Goal: Task Accomplishment & Management: Manage account settings

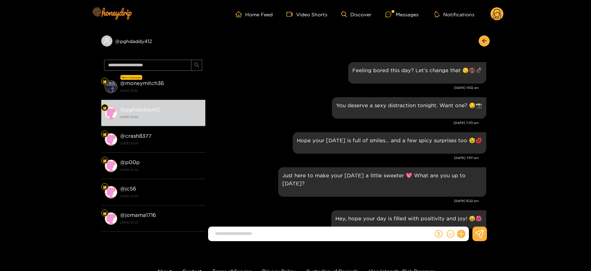
scroll to position [1083, 0]
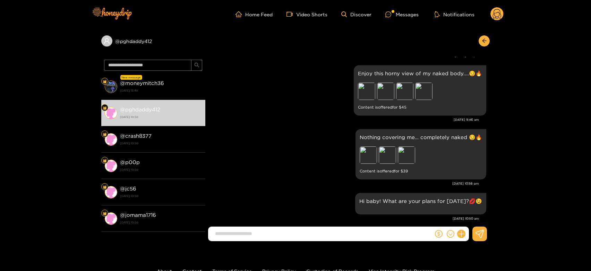
click at [323, 143] on div "Nothing covering me… completely naked 😏🔥 Preview Preview Preview Content is off…" at bounding box center [347, 154] width 277 height 54
click at [495, 8] on circle at bounding box center [496, 13] width 13 height 13
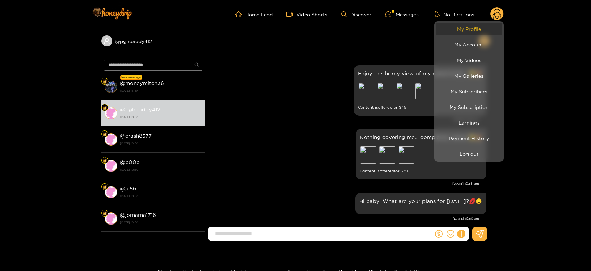
click at [480, 32] on link "My Profile" at bounding box center [469, 29] width 66 height 12
click at [157, 138] on div at bounding box center [295, 135] width 591 height 271
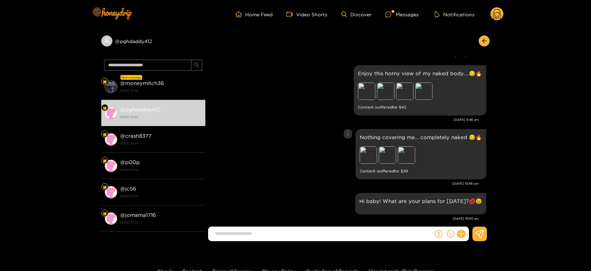
click at [259, 147] on div "Nothing covering me… completely naked 😏🔥 Preview Preview Preview Content is off…" at bounding box center [347, 154] width 277 height 54
click at [374, 146] on div "Preview" at bounding box center [367, 154] width 17 height 17
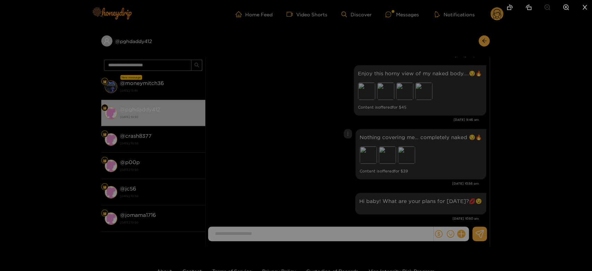
click at [398, 151] on div at bounding box center [296, 135] width 592 height 271
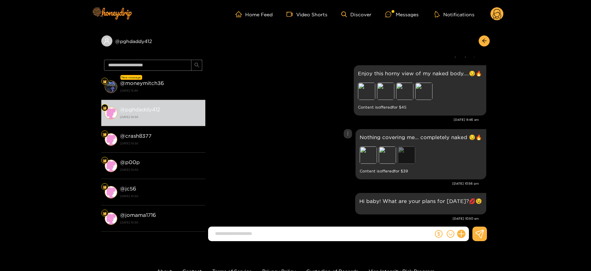
click at [405, 146] on div "Preview" at bounding box center [406, 154] width 17 height 17
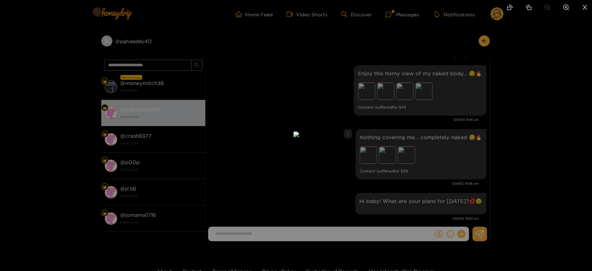
click at [444, 150] on div at bounding box center [296, 135] width 592 height 271
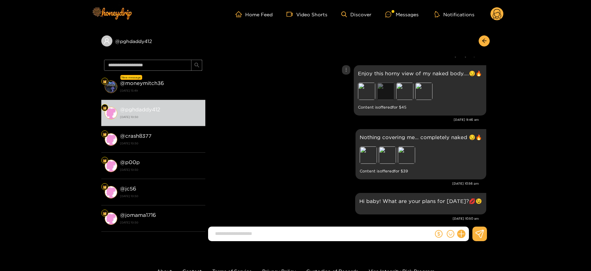
click at [385, 84] on div "Preview" at bounding box center [385, 90] width 17 height 17
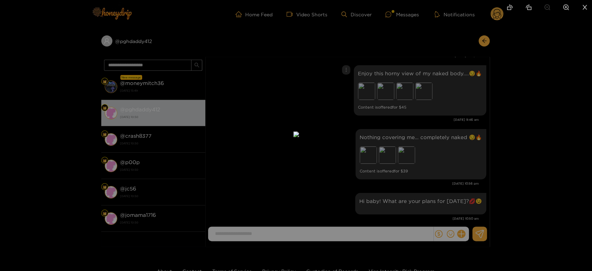
click at [456, 123] on div at bounding box center [296, 135] width 592 height 271
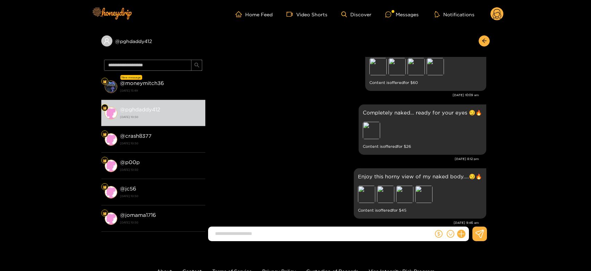
scroll to position [968, 0]
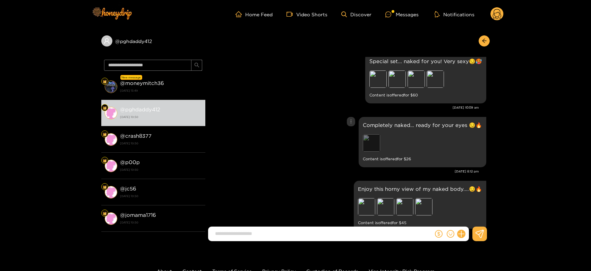
click at [377, 137] on div "Preview" at bounding box center [371, 142] width 17 height 17
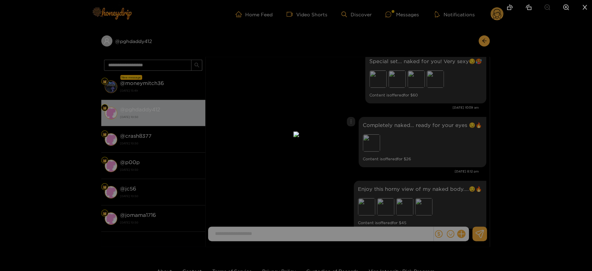
click at [437, 132] on div at bounding box center [296, 135] width 592 height 271
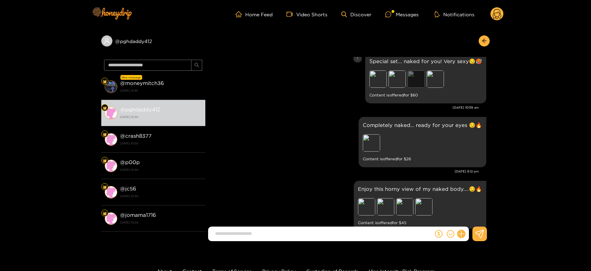
click at [419, 71] on div "Preview" at bounding box center [415, 78] width 17 height 17
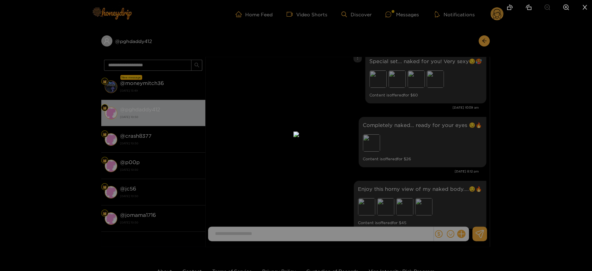
click at [433, 112] on div at bounding box center [296, 135] width 592 height 271
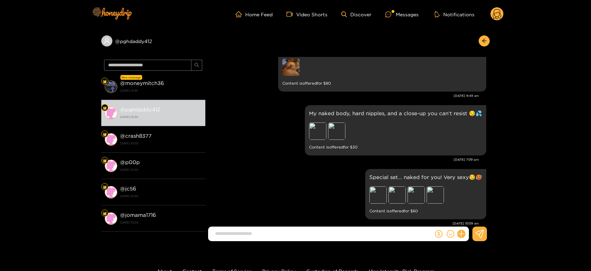
scroll to position [813, 0]
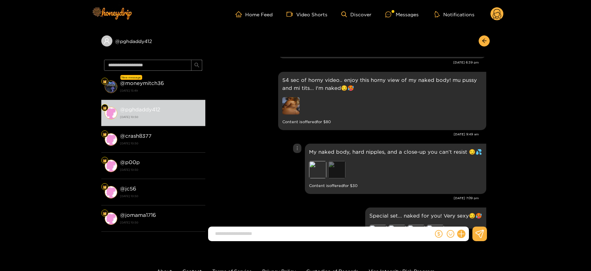
click at [335, 161] on div "Preview" at bounding box center [336, 169] width 17 height 17
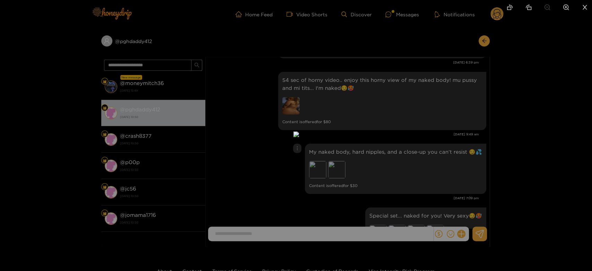
click at [425, 155] on div at bounding box center [296, 135] width 592 height 271
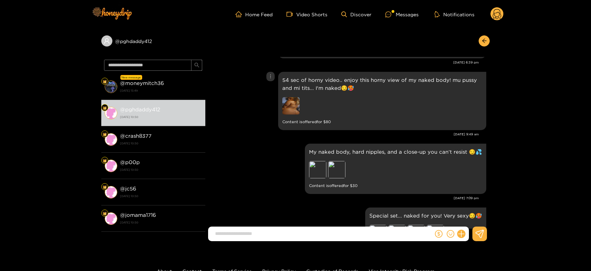
click at [280, 93] on div "54 sec of horny video.. enjoy this horny view of my naked body! mu pussy and mi…" at bounding box center [382, 101] width 208 height 58
click at [294, 97] on img at bounding box center [290, 105] width 17 height 17
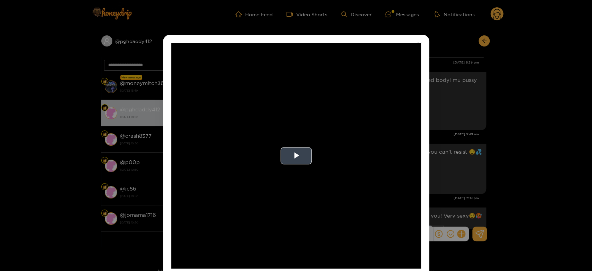
click at [293, 125] on video "Video Player" at bounding box center [296, 155] width 250 height 225
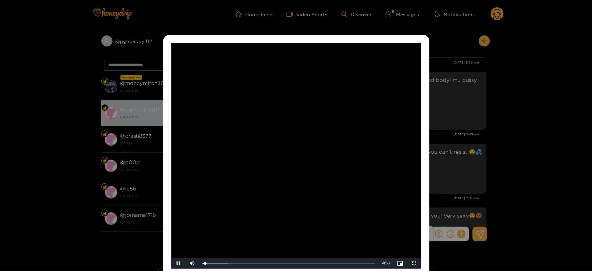
click at [293, 125] on video "Video Player" at bounding box center [296, 155] width 250 height 225
click at [456, 124] on div "**********" at bounding box center [296, 135] width 592 height 271
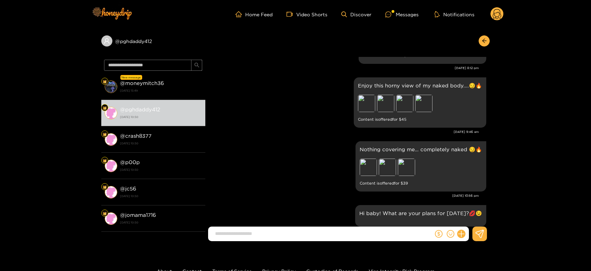
scroll to position [1083, 0]
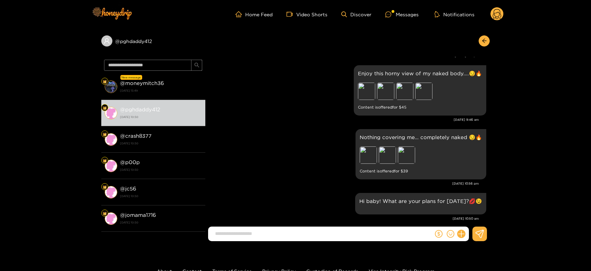
click at [133, 136] on strong "@ crash8377" at bounding box center [136, 136] width 32 height 6
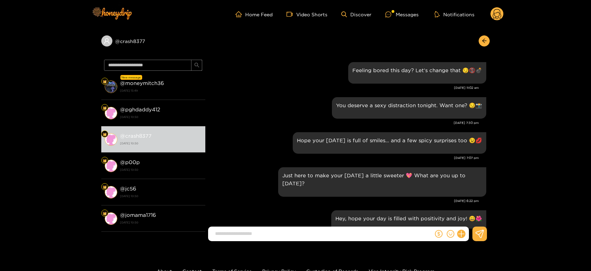
scroll to position [1083, 0]
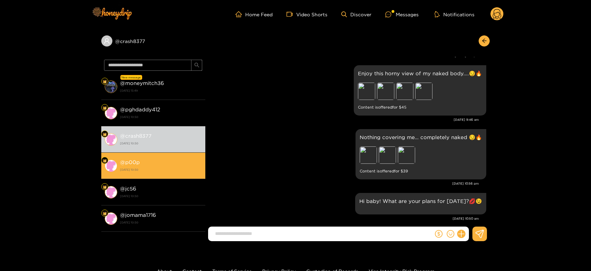
click at [172, 174] on li "@ p00p 15 August 2025 10:50" at bounding box center [153, 165] width 104 height 26
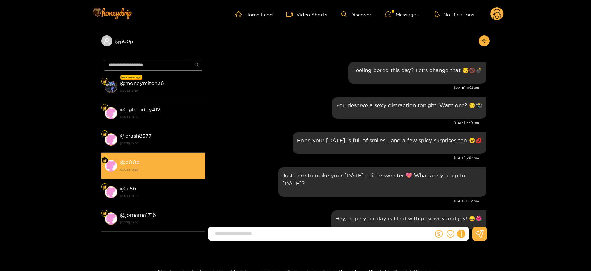
scroll to position [1083, 0]
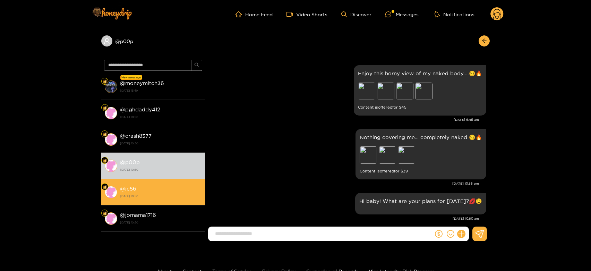
click at [170, 180] on li "@ jc56 15 August 2025 10:50" at bounding box center [153, 192] width 104 height 26
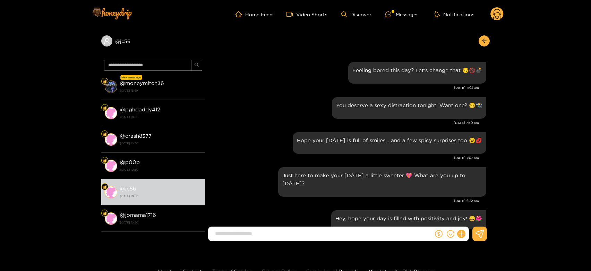
scroll to position [1083, 0]
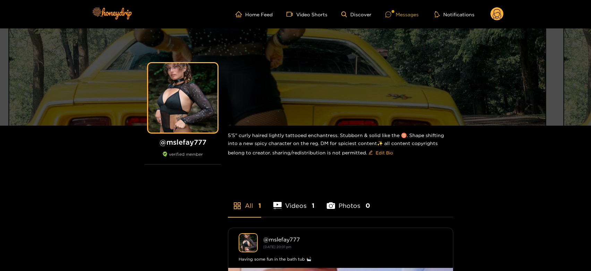
click at [411, 16] on div "Messages" at bounding box center [401, 14] width 33 height 8
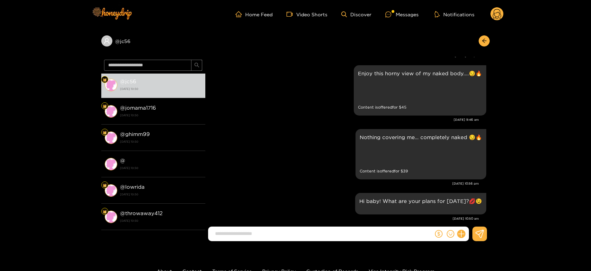
scroll to position [115, 0]
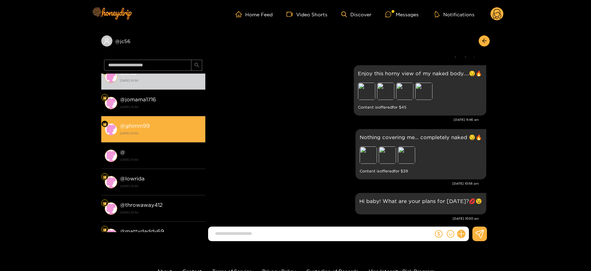
click at [178, 137] on li "@ ghimm99 15 August 2025 10:50" at bounding box center [153, 129] width 104 height 26
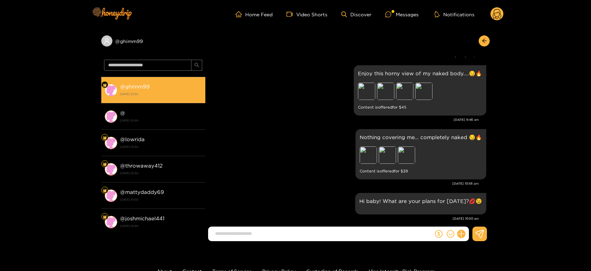
scroll to position [192, 0]
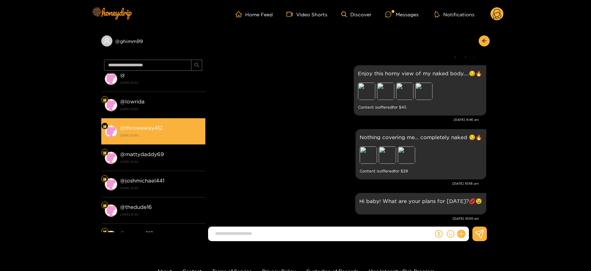
click at [176, 137] on strong "[DATE] 10:50" at bounding box center [161, 135] width 82 height 6
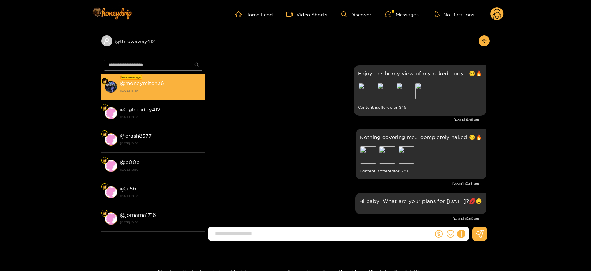
click at [176, 90] on strong "[DATE] 15:49" at bounding box center [161, 90] width 82 height 6
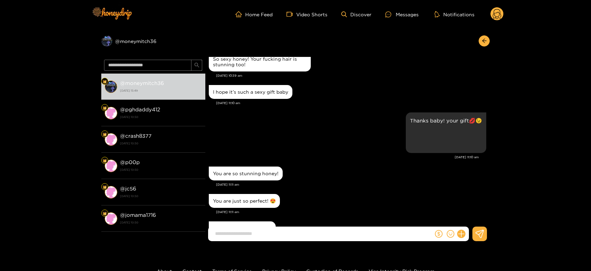
scroll to position [3213, 0]
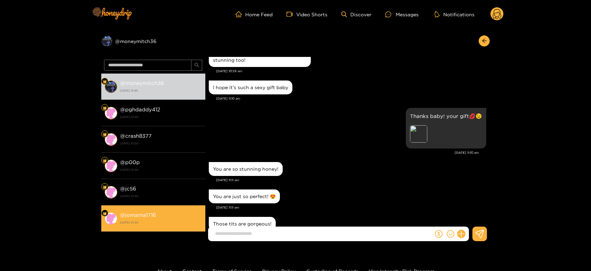
drag, startPoint x: 134, startPoint y: 270, endPoint x: 185, endPoint y: 220, distance: 71.3
click at [185, 220] on strong "[DATE] 10:50" at bounding box center [161, 222] width 82 height 6
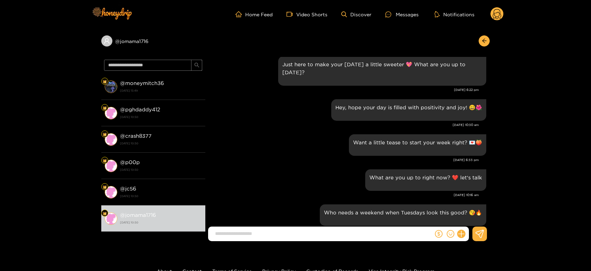
scroll to position [1502, 0]
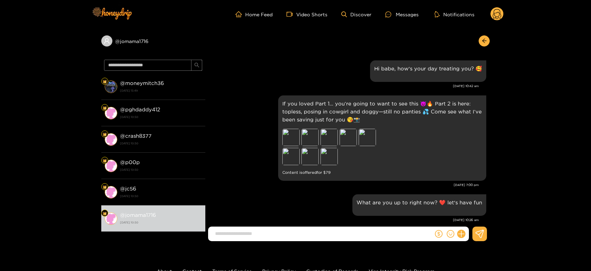
click at [495, 13] on circle at bounding box center [496, 13] width 13 height 13
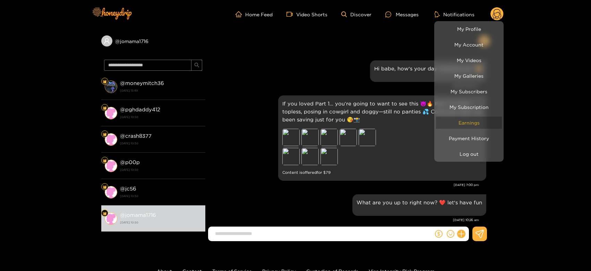
click at [475, 118] on link "Earnings" at bounding box center [469, 122] width 66 height 12
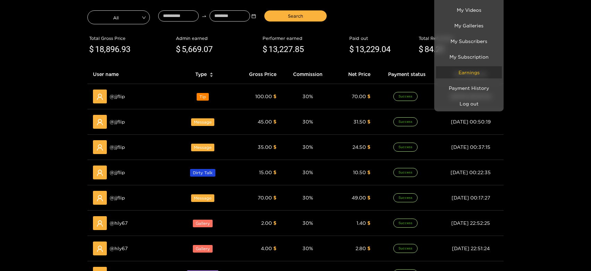
scroll to position [115, 0]
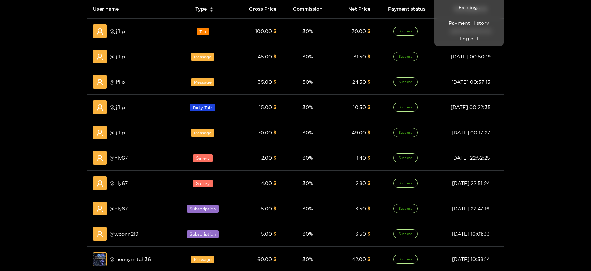
click at [119, 129] on div at bounding box center [295, 135] width 591 height 271
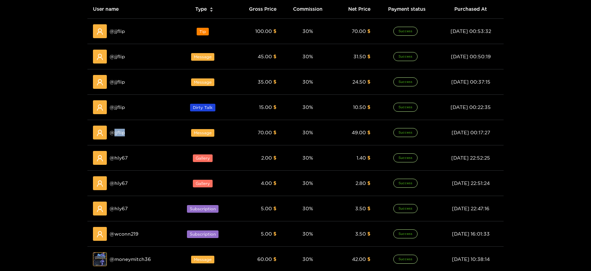
click at [119, 129] on span "@ jjflip" at bounding box center [117, 133] width 15 height 8
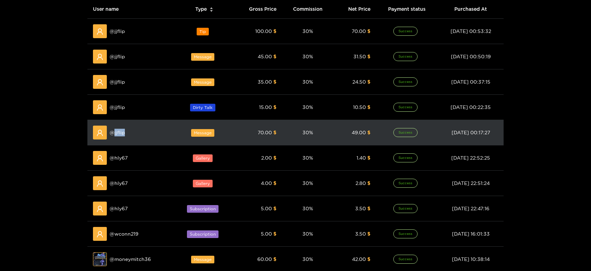
copy span "jjflip"
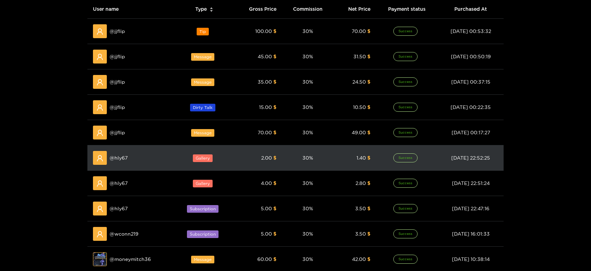
click at [114, 156] on span "@ hly67" at bounding box center [119, 158] width 18 height 8
copy span "hly67"
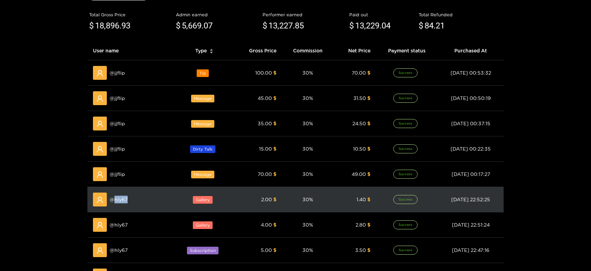
scroll to position [0, 0]
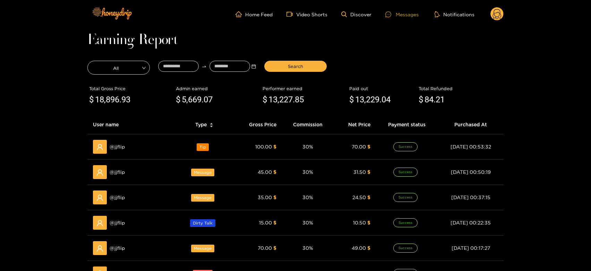
click at [396, 12] on div "Messages" at bounding box center [401, 14] width 33 height 8
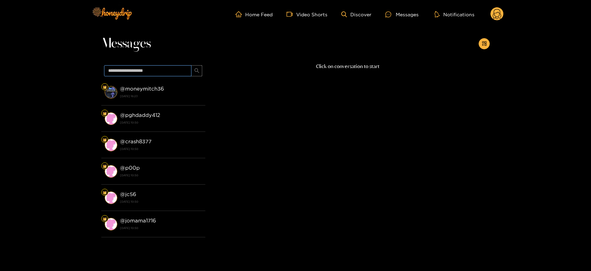
click at [154, 66] on span at bounding box center [153, 70] width 104 height 17
click at [154, 66] on input "text" at bounding box center [147, 70] width 87 height 11
paste input "*****"
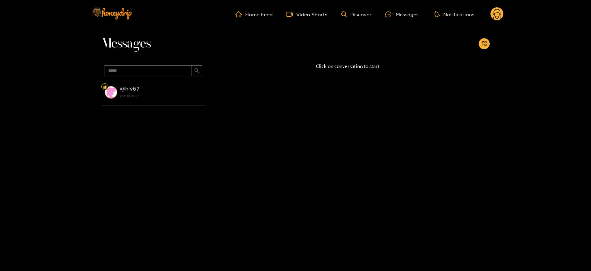
click at [141, 91] on div "@ hly67 15 August 2025 10:50" at bounding box center [161, 92] width 82 height 16
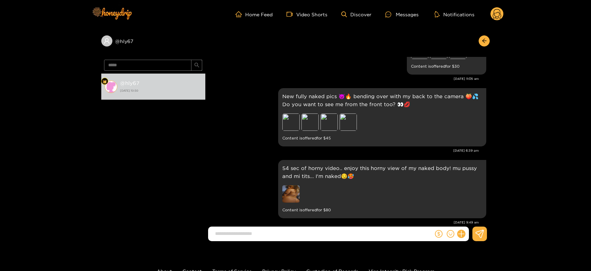
scroll to position [601, 0]
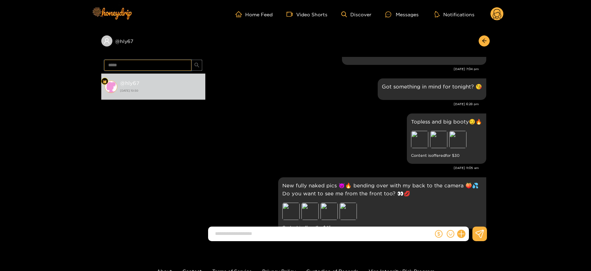
click at [155, 62] on input "*****" at bounding box center [147, 65] width 87 height 11
paste input "*"
type input "******"
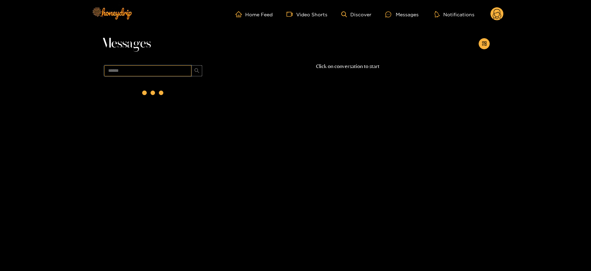
scroll to position [0, 0]
click at [163, 85] on div "@ jjflip 15 August 2025 10:50" at bounding box center [161, 92] width 82 height 16
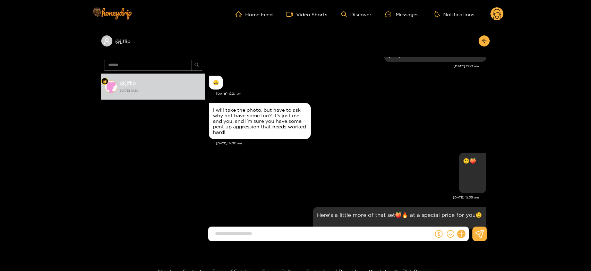
scroll to position [1463, 0]
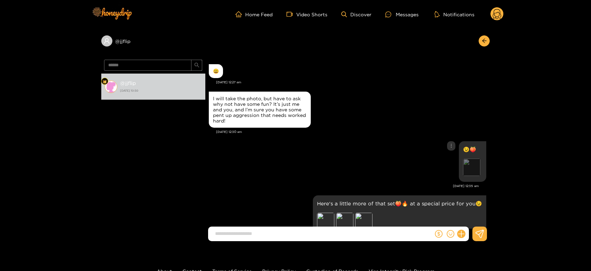
click at [469, 164] on div "Preview" at bounding box center [471, 166] width 17 height 17
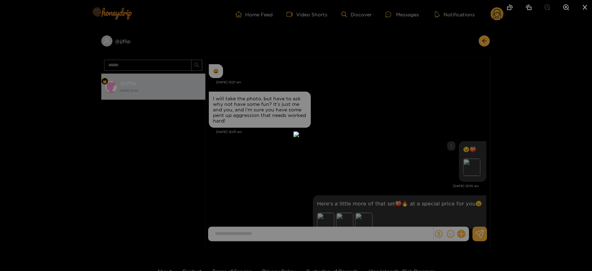
click at [456, 119] on div at bounding box center [296, 135] width 592 height 271
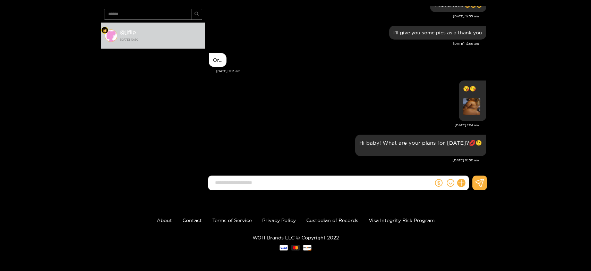
scroll to position [0, 0]
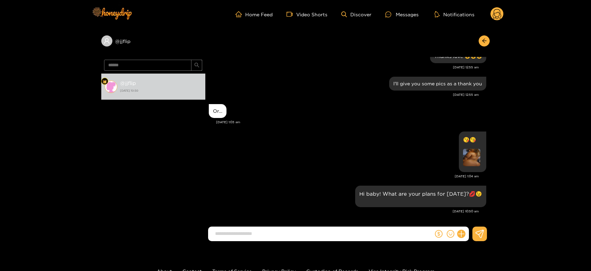
click at [502, 12] on circle at bounding box center [496, 13] width 13 height 13
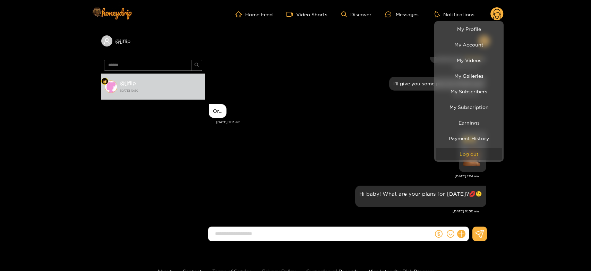
click at [477, 152] on button "Log out" at bounding box center [469, 154] width 66 height 12
